Goal: Find contact information: Find contact information

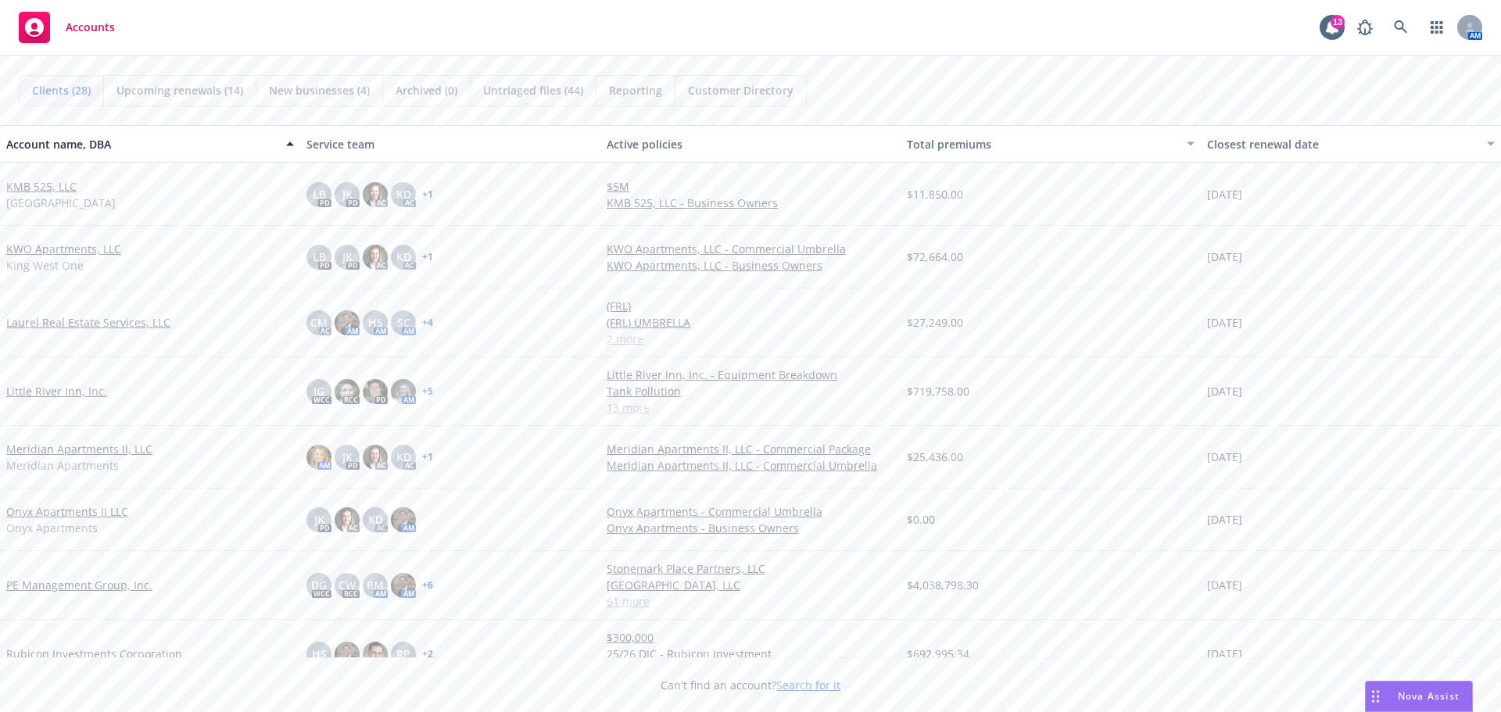
scroll to position [938, 0]
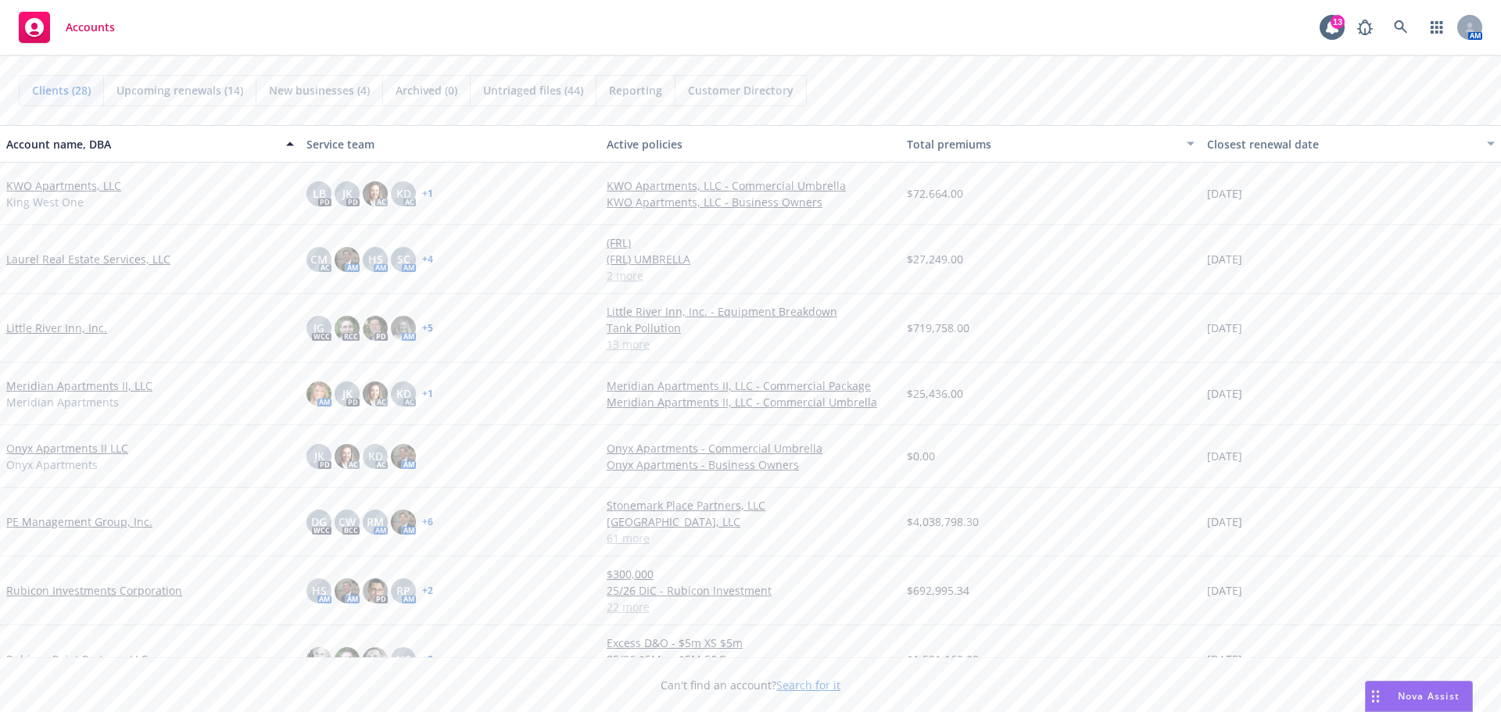
click at [93, 518] on link "PE Management Group, Inc." at bounding box center [79, 522] width 146 height 16
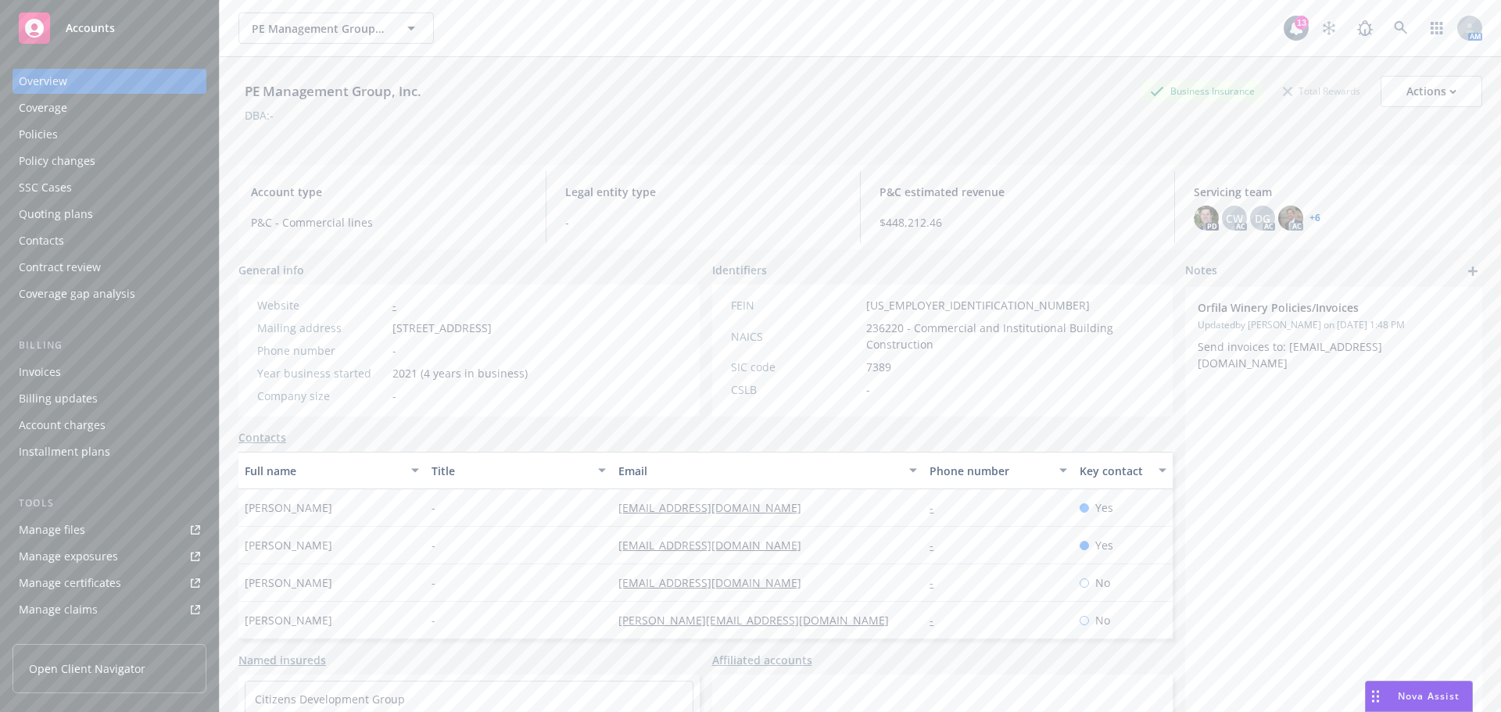
click at [89, 152] on div "Policy changes" at bounding box center [57, 161] width 77 height 25
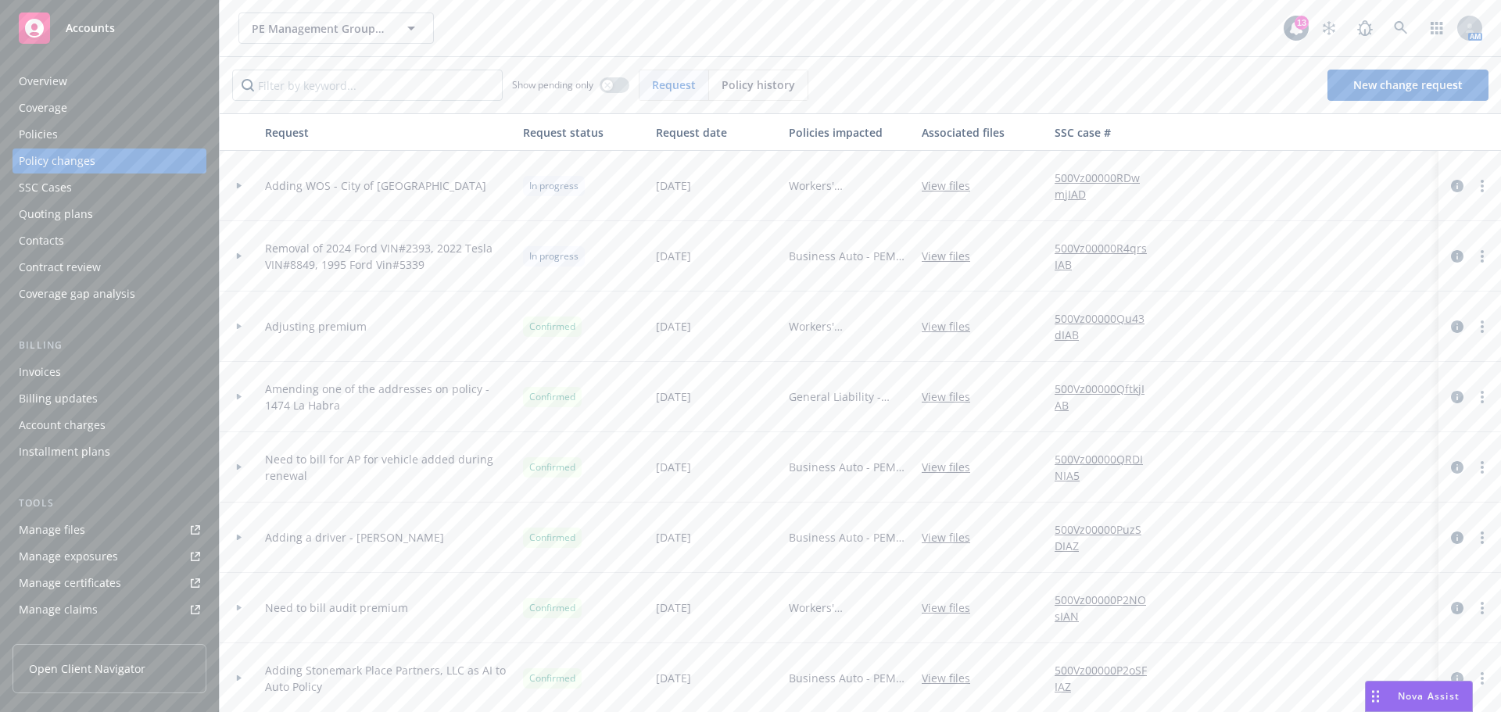
click at [71, 132] on div "Policies" at bounding box center [109, 134] width 181 height 25
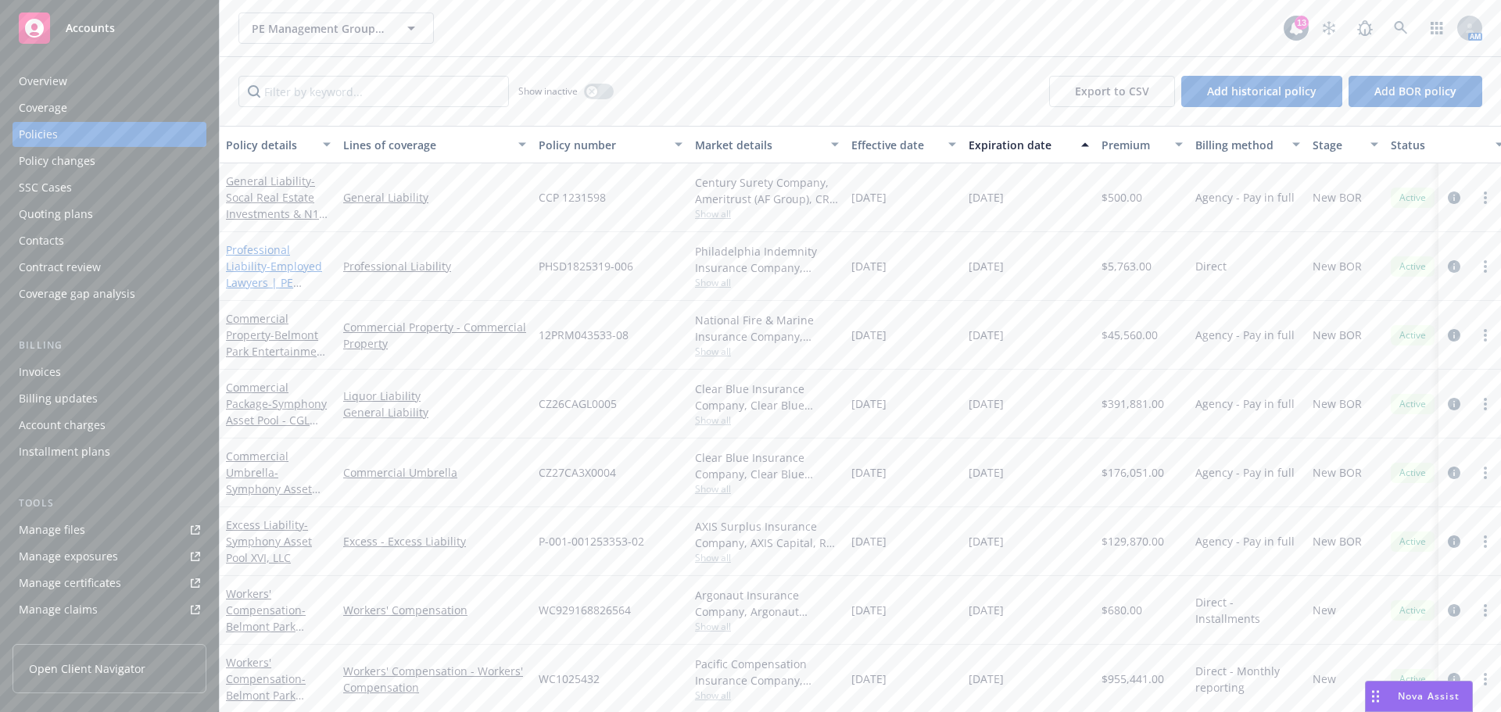
click at [285, 248] on link "Professional Liability - Employed Lawyers | PE Management Group" at bounding box center [274, 282] width 96 height 81
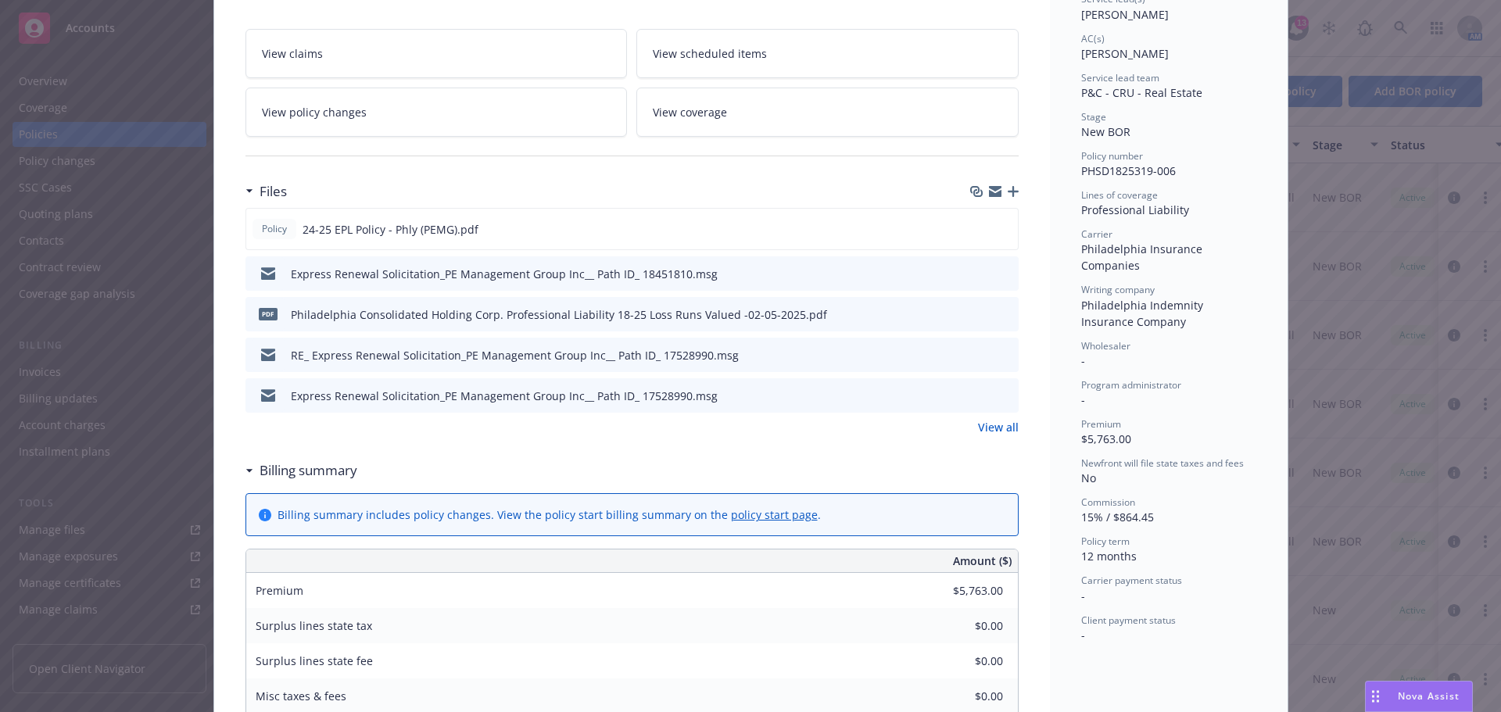
scroll to position [235, 0]
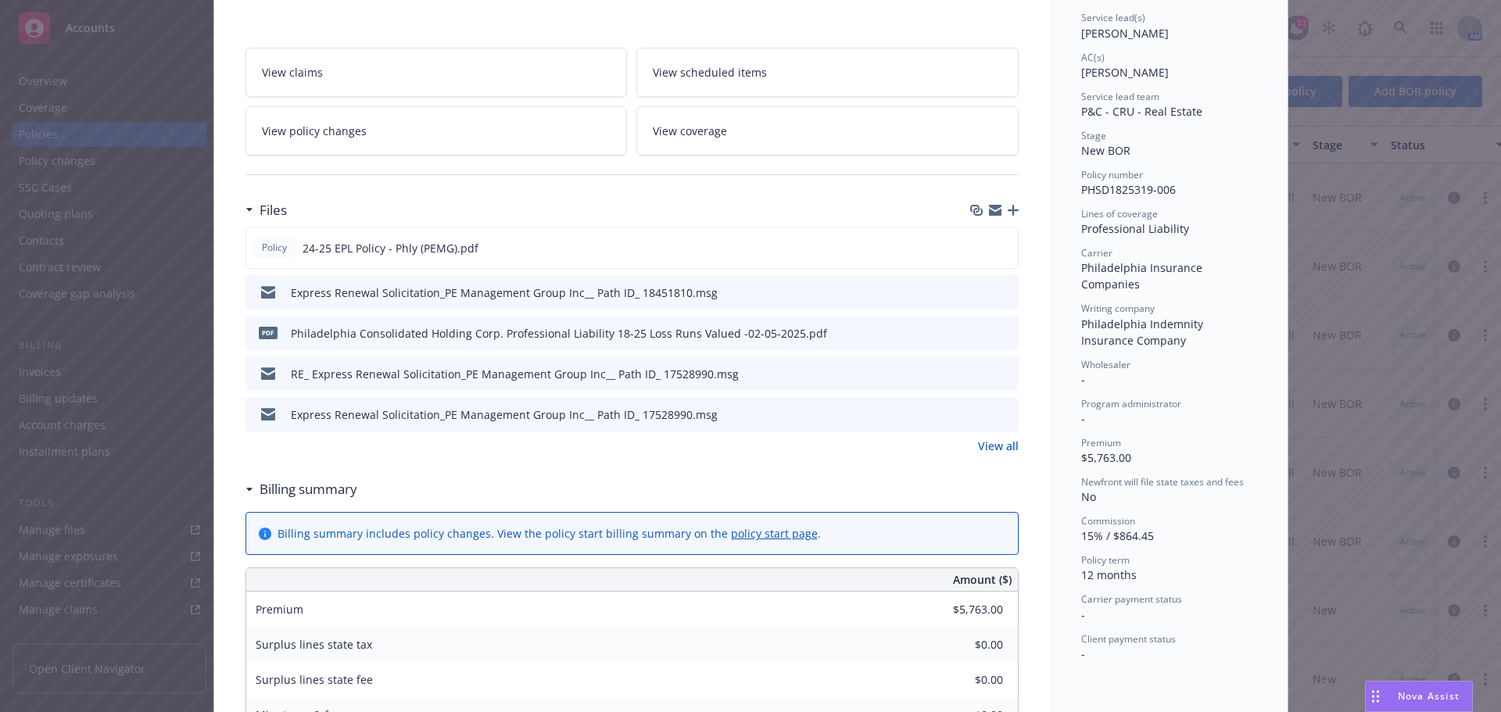
click at [997, 371] on icon "preview file" at bounding box center [1004, 373] width 14 height 11
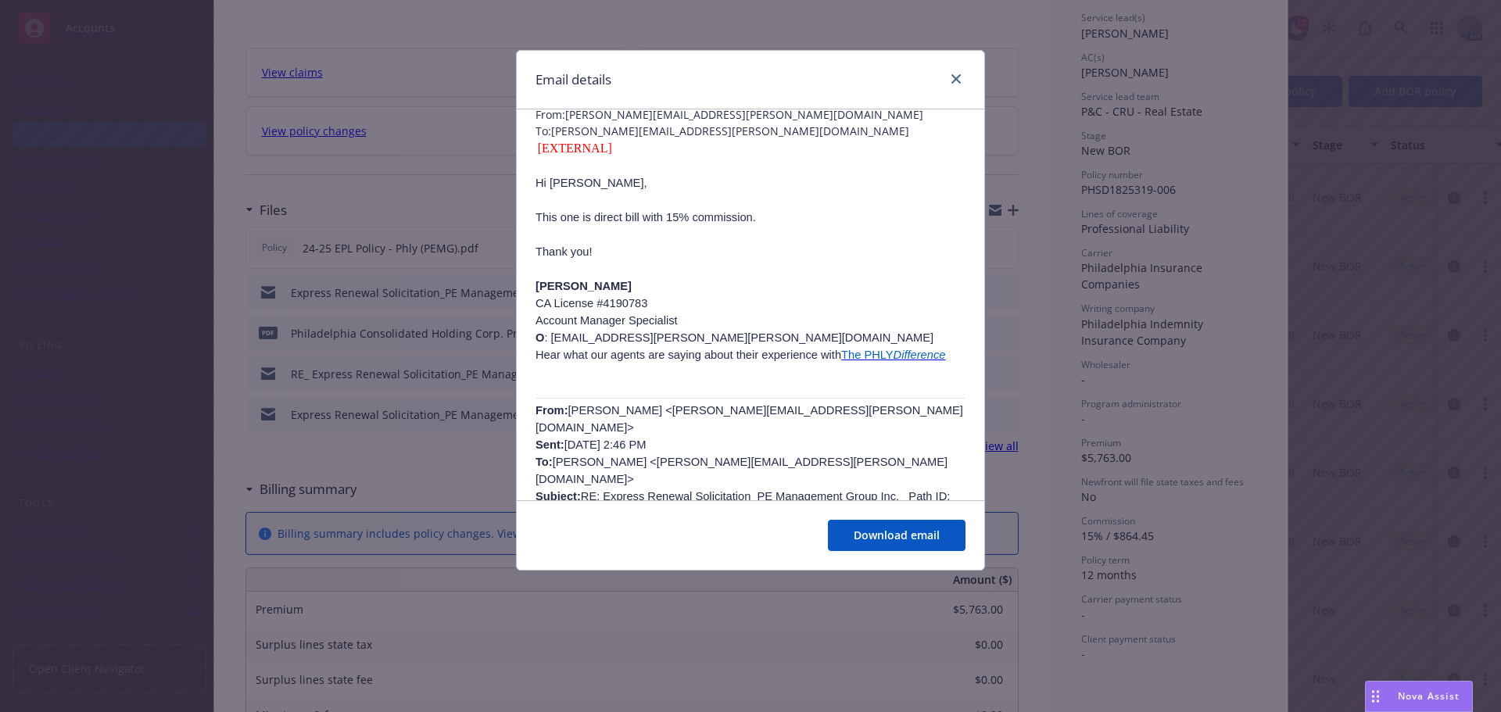
scroll to position [0, 0]
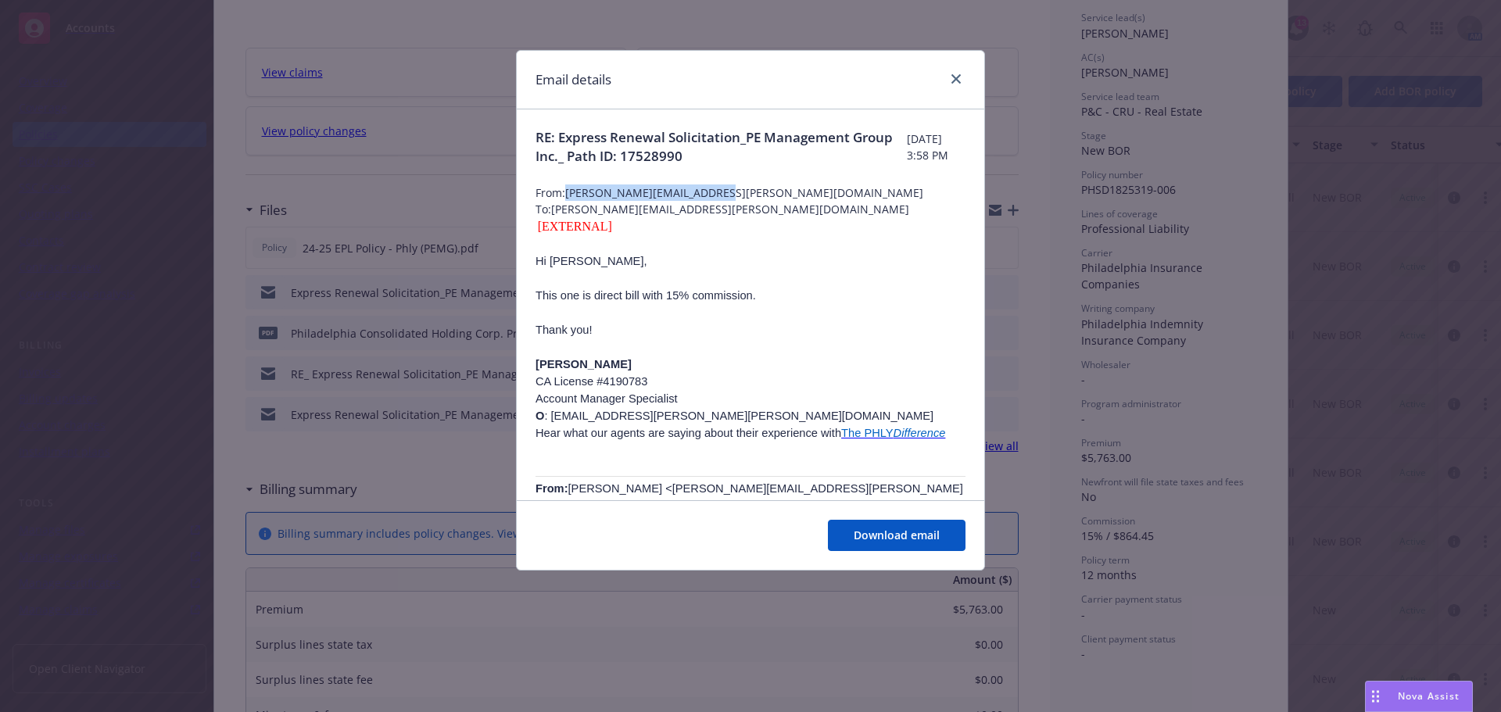
drag, startPoint x: 569, startPoint y: 189, endPoint x: 745, endPoint y: 197, distance: 176.9
click at [745, 197] on span "From: [PERSON_NAME][EMAIL_ADDRESS][PERSON_NAME][DOMAIN_NAME]" at bounding box center [751, 193] width 430 height 16
copy span "[PERSON_NAME][EMAIL_ADDRESS][PERSON_NAME][DOMAIN_NAME]"
click at [953, 77] on icon "close" at bounding box center [956, 78] width 9 height 9
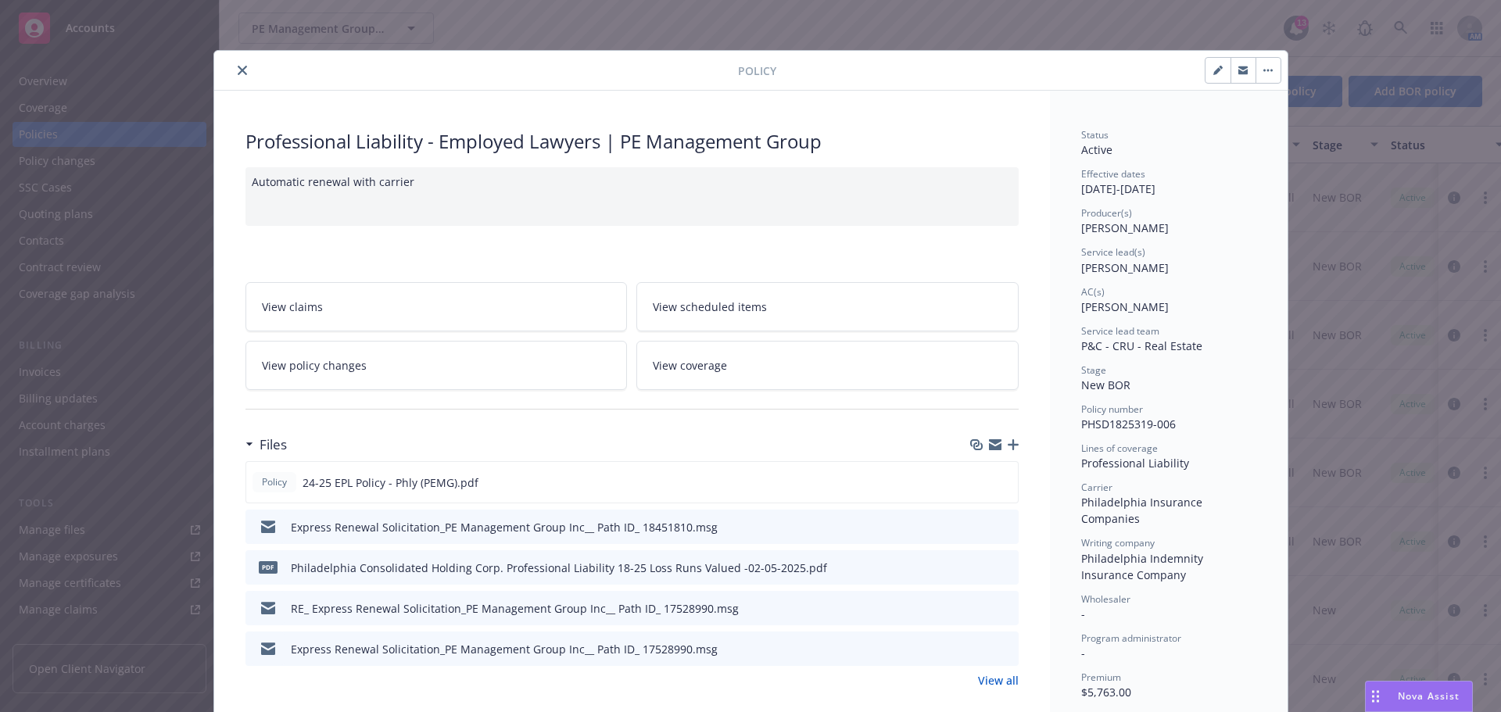
click at [242, 73] on button "close" at bounding box center [242, 70] width 19 height 19
